Goal: Information Seeking & Learning: Learn about a topic

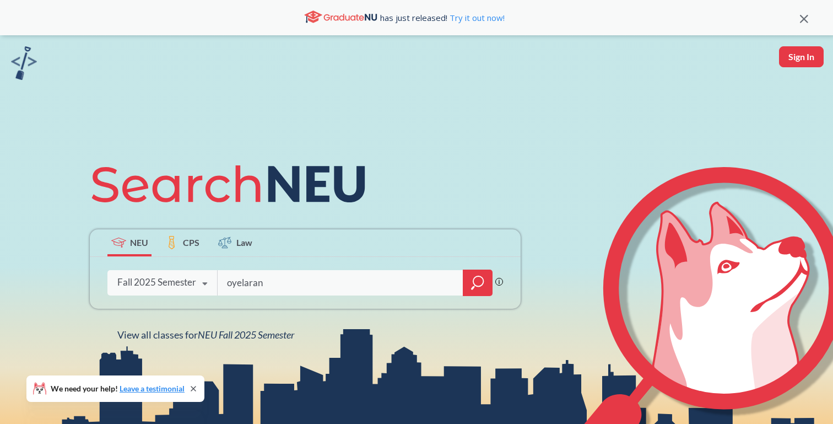
type input "oyelaran"
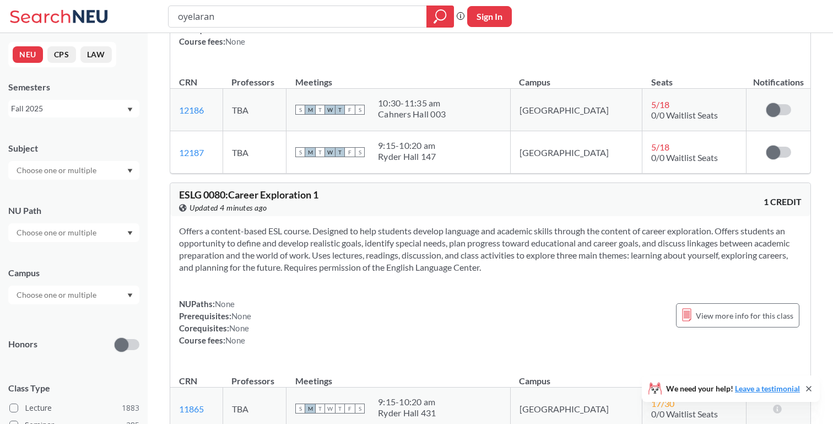
scroll to position [208, 0]
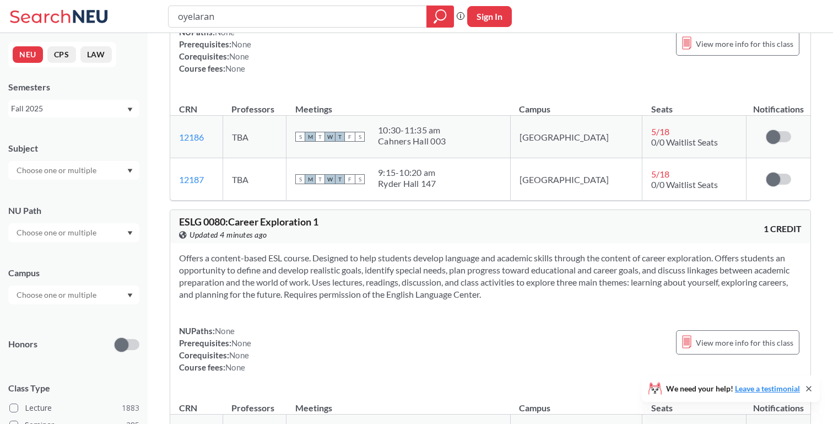
click at [281, 16] on input "oyelaran" at bounding box center [298, 16] width 242 height 19
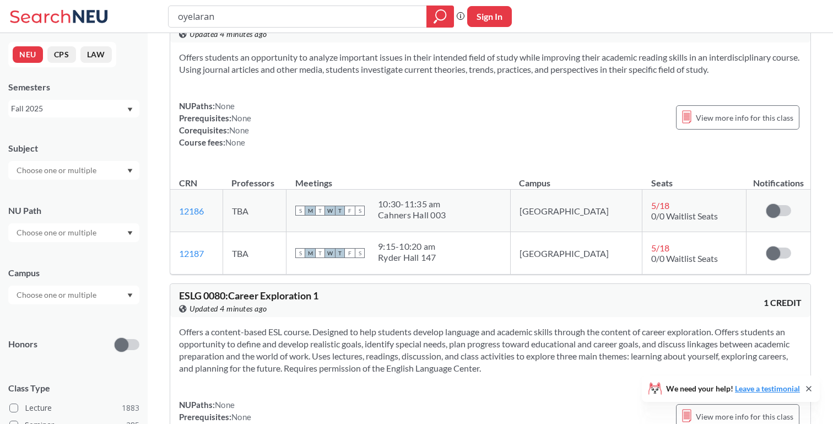
scroll to position [37, 0]
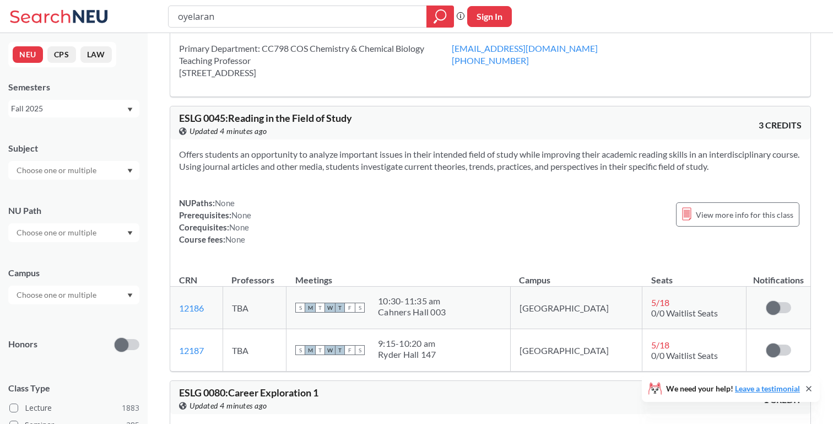
type input "\"
type input "Organic Chemistry"
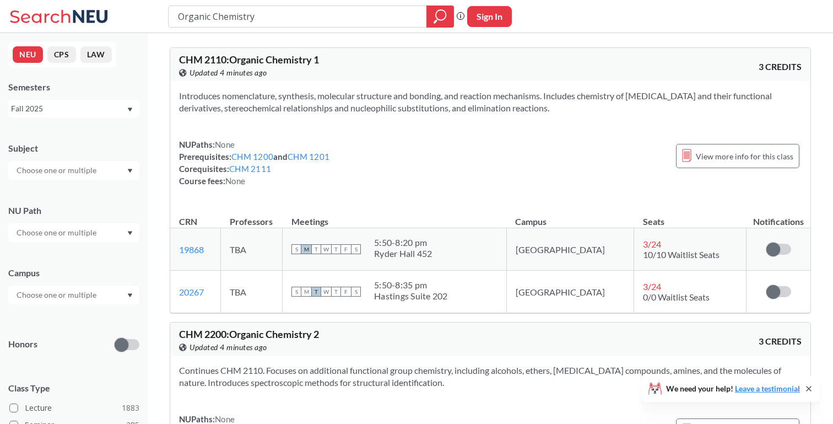
drag, startPoint x: 403, startPoint y: 279, endPoint x: 505, endPoint y: 301, distance: 104.2
click at [498, 301] on div "S M T W T F S 5:50 - 8:35 pm [GEOGRAPHIC_DATA]" at bounding box center [395, 291] width 206 height 24
click at [448, 297] on div "Hastings Suite 202" at bounding box center [411, 295] width 74 height 11
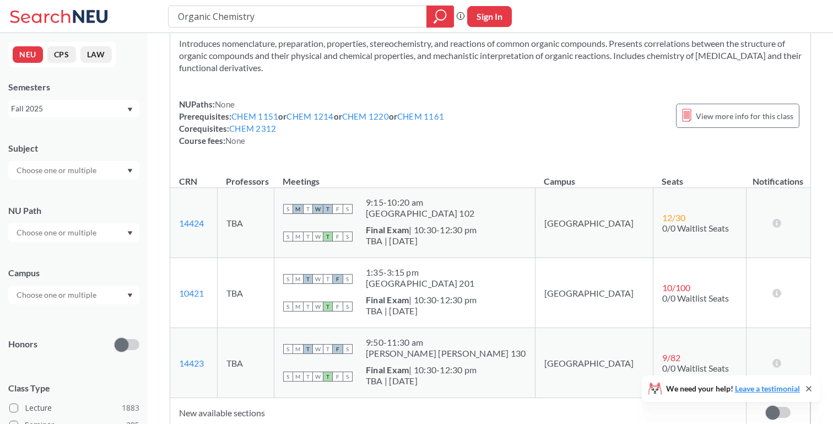
scroll to position [617, 0]
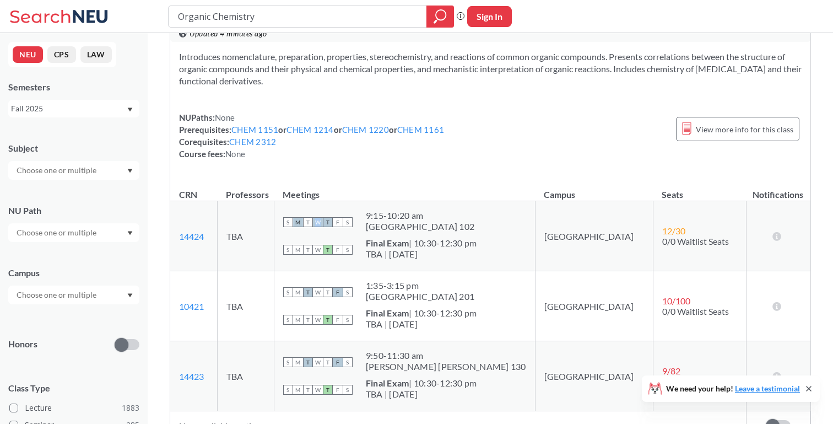
drag, startPoint x: 356, startPoint y: 222, endPoint x: 362, endPoint y: 222, distance: 6.6
click at [323, 222] on span "W" at bounding box center [318, 222] width 10 height 10
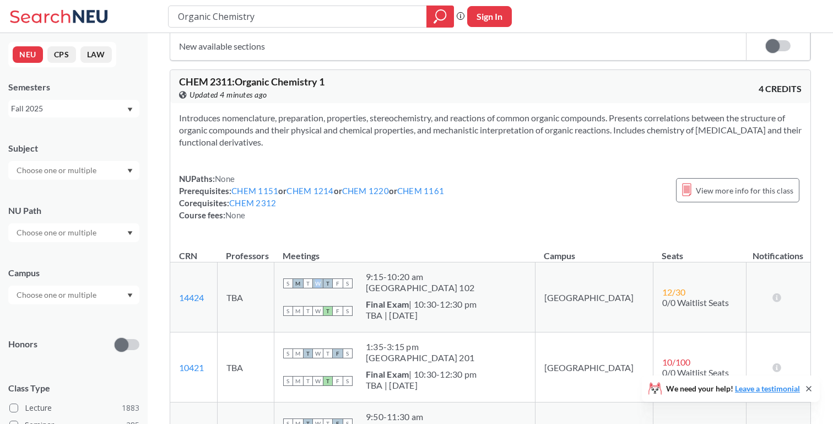
scroll to position [557, 0]
drag, startPoint x: 407, startPoint y: 272, endPoint x: 462, endPoint y: 271, distance: 54.6
click at [462, 271] on div "9:15 - 10:20 am" at bounding box center [420, 275] width 109 height 11
click at [454, 282] on div "[GEOGRAPHIC_DATA] 102" at bounding box center [420, 286] width 109 height 11
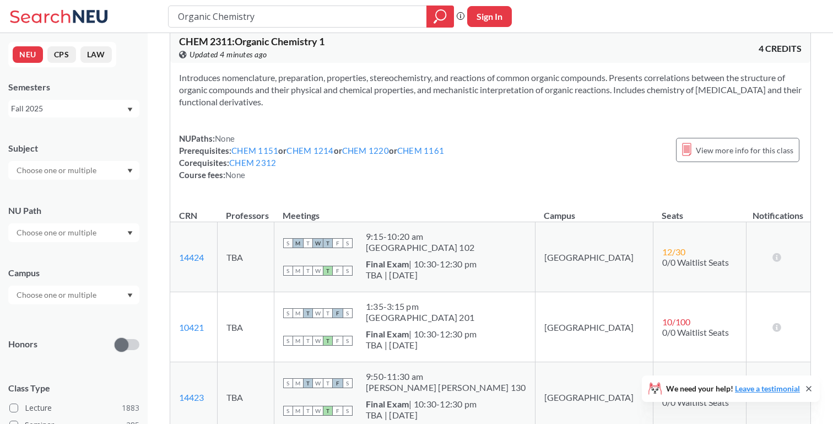
scroll to position [609, 0]
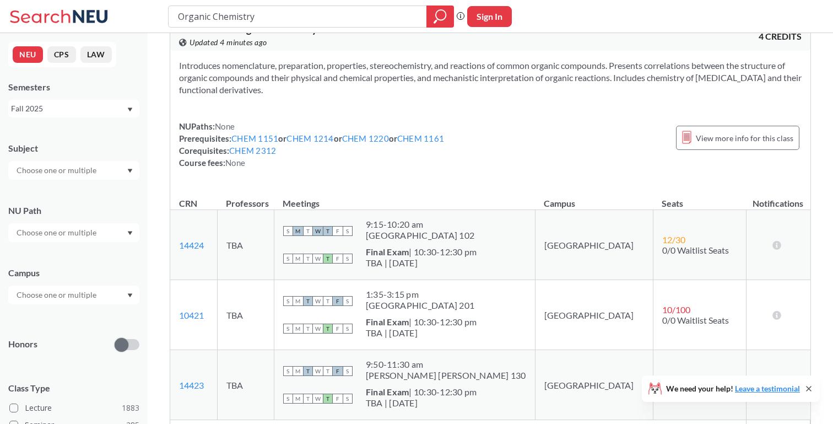
click at [323, 228] on span "W" at bounding box center [318, 231] width 10 height 10
click at [323, 229] on span "W" at bounding box center [318, 231] width 10 height 10
drag, startPoint x: 402, startPoint y: 359, endPoint x: 483, endPoint y: 357, distance: 81.1
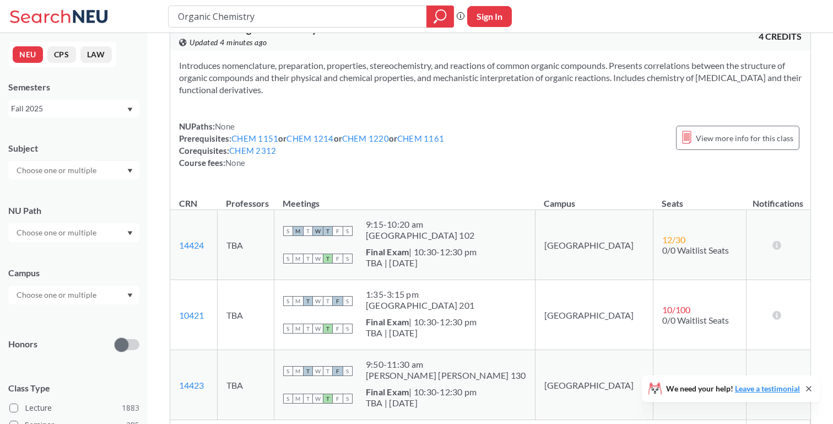
click at [484, 357] on td "S M T W T F S 9:50 - 11:30 am [PERSON_NAME] [PERSON_NAME] 130 S M T W T F S Fin…" at bounding box center [404, 385] width 261 height 70
click at [473, 358] on td "S M T W T F S 9:50 - 11:30 am [PERSON_NAME] [PERSON_NAME] 130 S M T W T F S Fin…" at bounding box center [404, 385] width 261 height 70
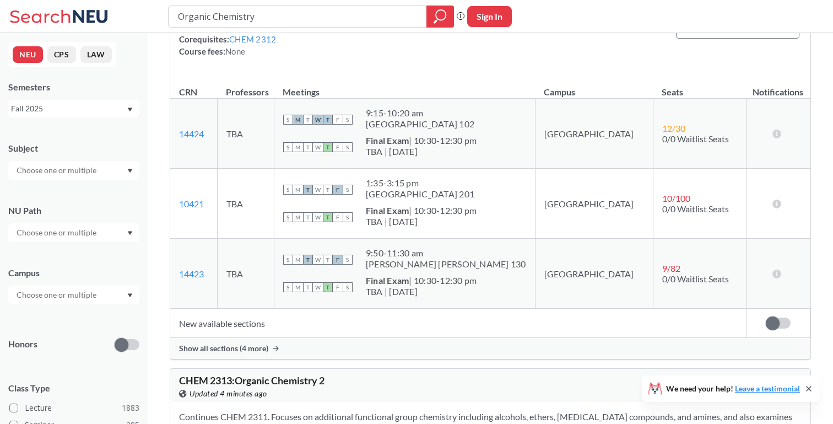
scroll to position [721, 0]
click at [253, 348] on span "Show all sections (4 more)" at bounding box center [223, 347] width 89 height 10
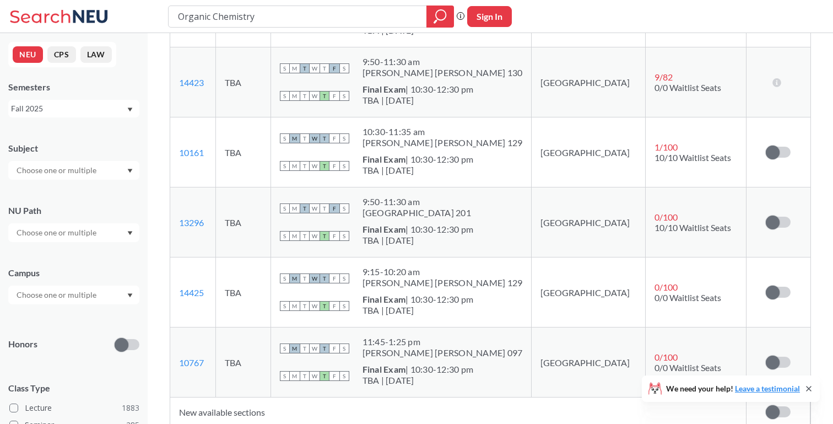
scroll to position [912, 0]
click at [330, 347] on span "T" at bounding box center [325, 348] width 10 height 10
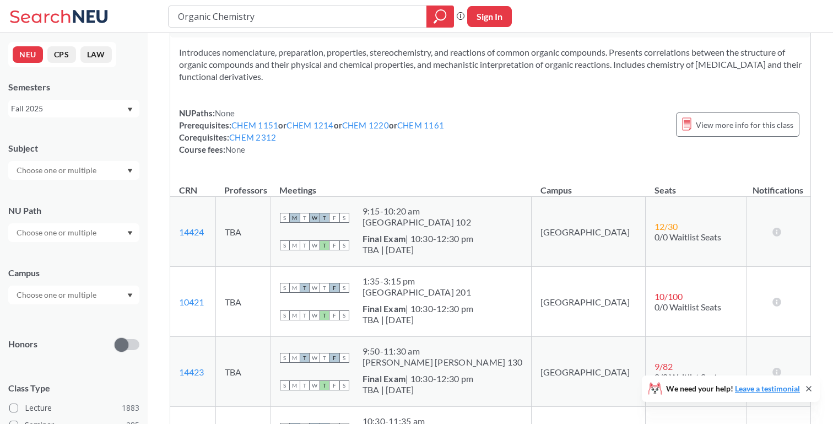
scroll to position [620, 0]
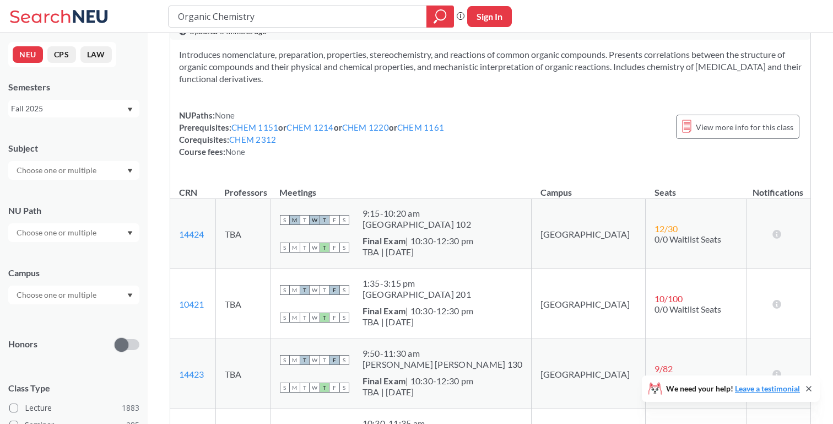
click at [322, 195] on th "Meetings" at bounding box center [401, 187] width 261 height 24
click at [358, 189] on th "Meetings" at bounding box center [401, 187] width 261 height 24
click at [325, 189] on th "Meetings" at bounding box center [401, 187] width 261 height 24
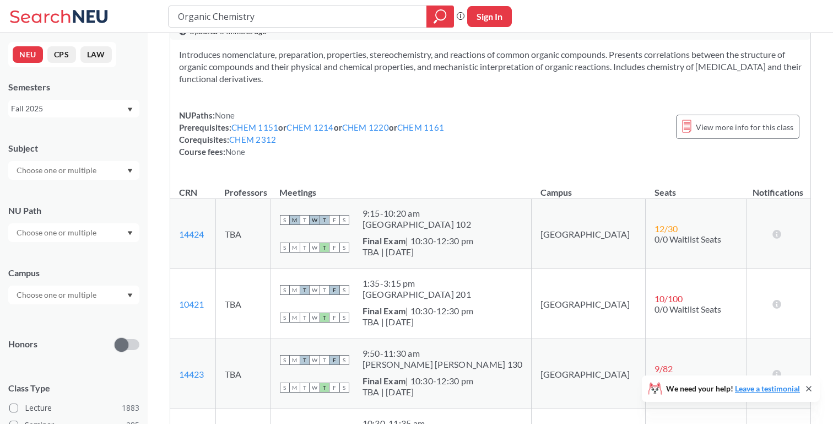
click at [337, 189] on th "Meetings" at bounding box center [401, 187] width 261 height 24
drag, startPoint x: 402, startPoint y: 280, endPoint x: 458, endPoint y: 279, distance: 56.2
click at [458, 279] on div "1:35 - 3:15 pm" at bounding box center [417, 283] width 109 height 11
click at [451, 286] on div "1:35 - 3:15 pm" at bounding box center [417, 283] width 109 height 11
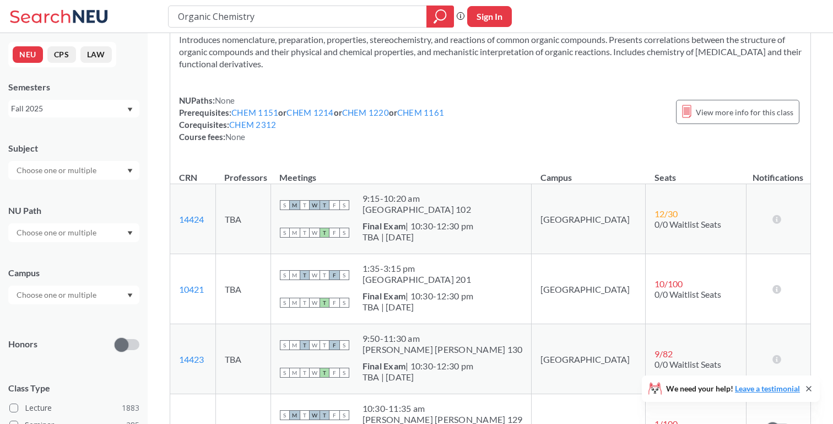
scroll to position [636, 0]
click at [320, 203] on span "W" at bounding box center [315, 204] width 10 height 10
click at [310, 204] on span "T" at bounding box center [305, 204] width 10 height 10
click at [320, 204] on span "W" at bounding box center [315, 204] width 10 height 10
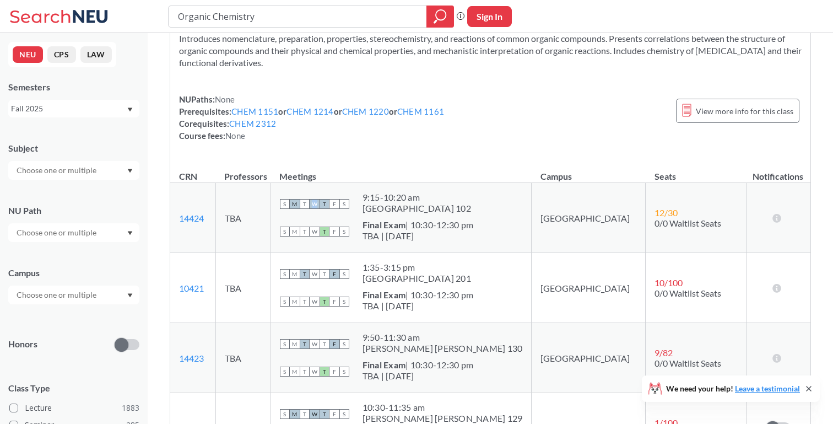
click at [320, 204] on span "W" at bounding box center [315, 204] width 10 height 10
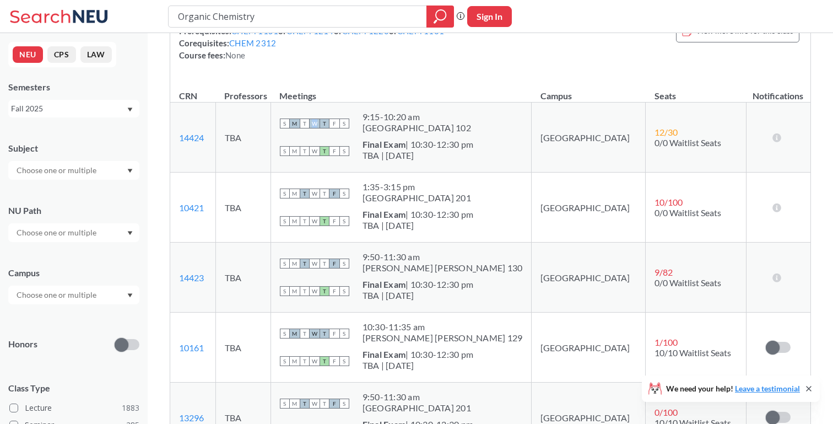
scroll to position [717, 0]
click at [405, 219] on div "TBA | [DATE]" at bounding box center [418, 224] width 111 height 11
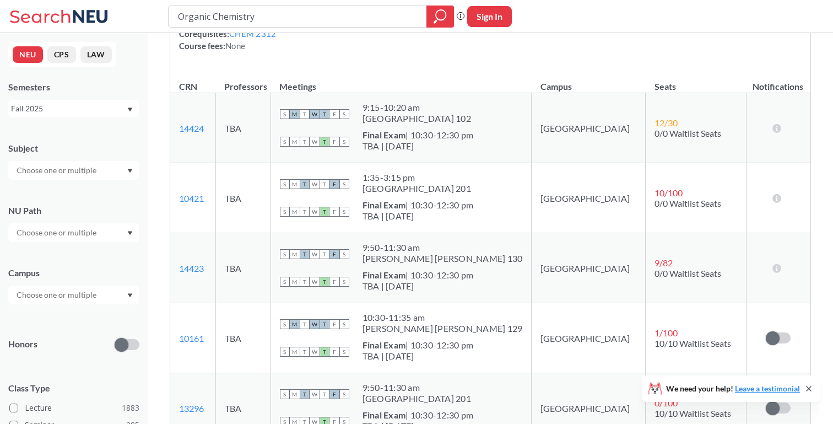
scroll to position [720, 0]
